Goal: Navigation & Orientation: Find specific page/section

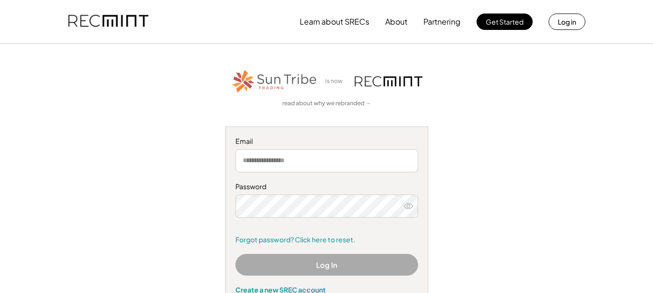
click at [569, 189] on div "is now read about why we rebranded → Email Password Remember me Forgot password…" at bounding box center [326, 186] width 595 height 236
click at [389, 19] on button "About" at bounding box center [396, 21] width 22 height 19
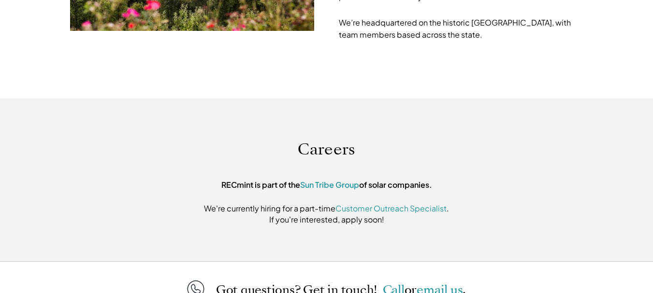
scroll to position [3055, 0]
